Goal: Register for event/course: Register for event/course

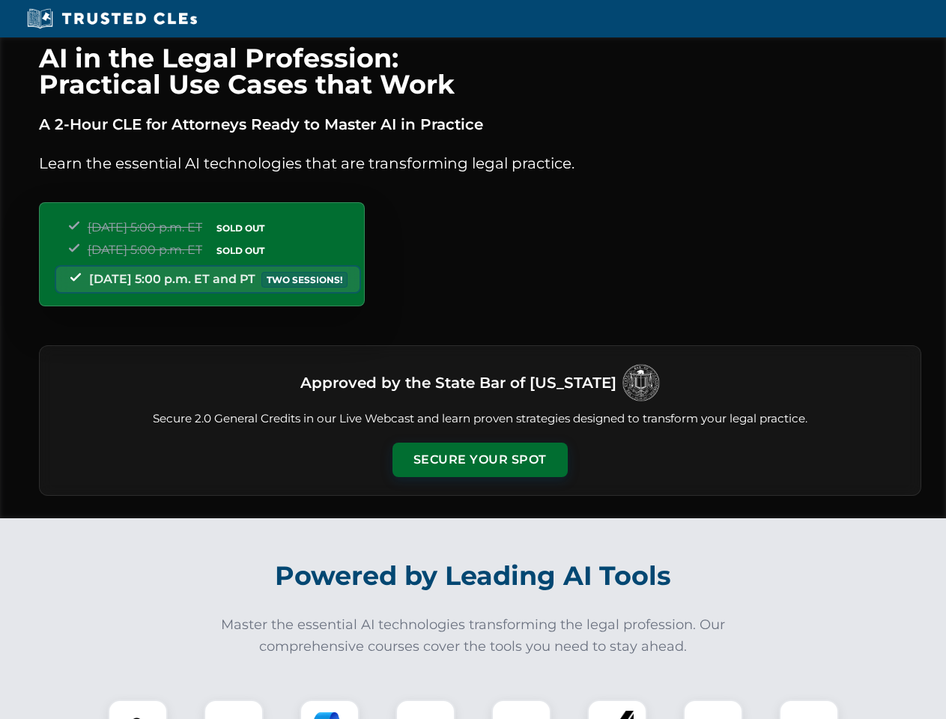
click at [480, 460] on button "Secure Your Spot" at bounding box center [480, 460] width 175 height 34
click at [138, 710] on img at bounding box center [137, 729] width 43 height 43
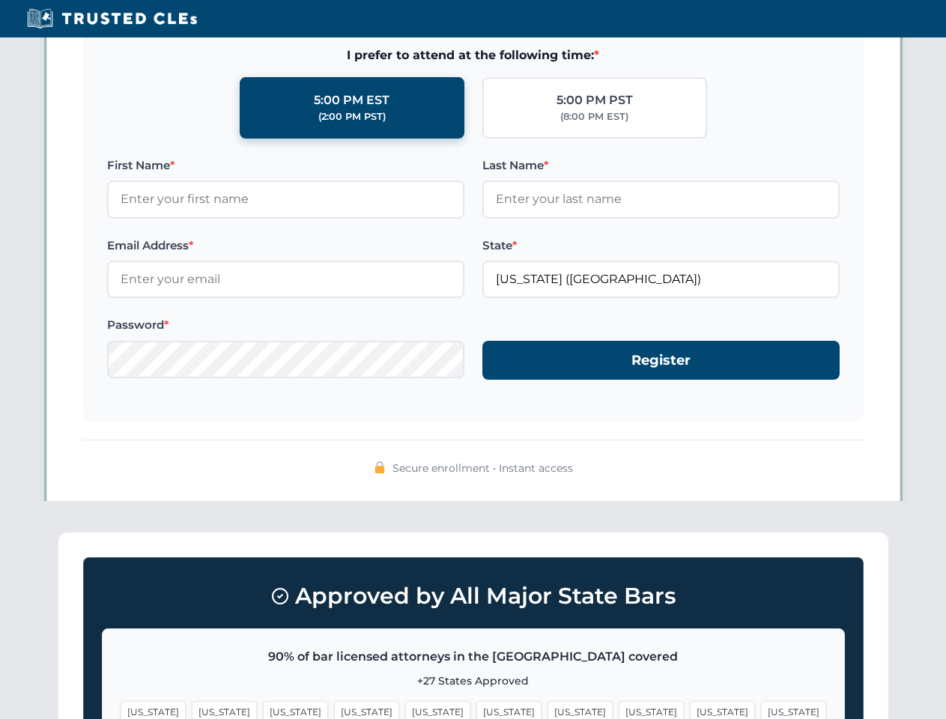
click at [548, 710] on span "[US_STATE]" at bounding box center [580, 712] width 65 height 22
click at [690, 710] on span "[US_STATE]" at bounding box center [722, 712] width 65 height 22
